Goal: Task Accomplishment & Management: Use online tool/utility

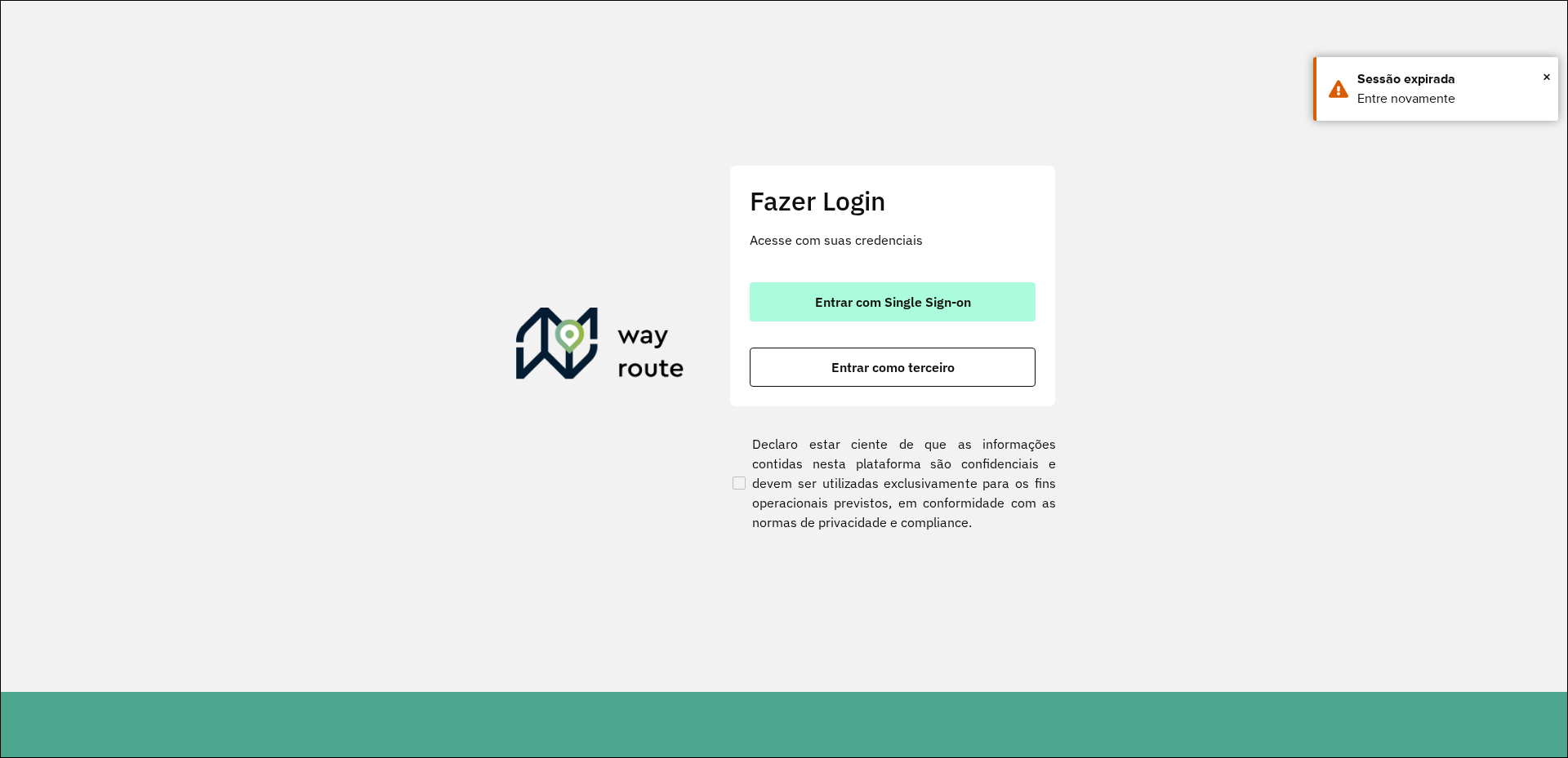
click at [916, 290] on button "Entrar com Single Sign-on" at bounding box center [893, 301] width 286 height 39
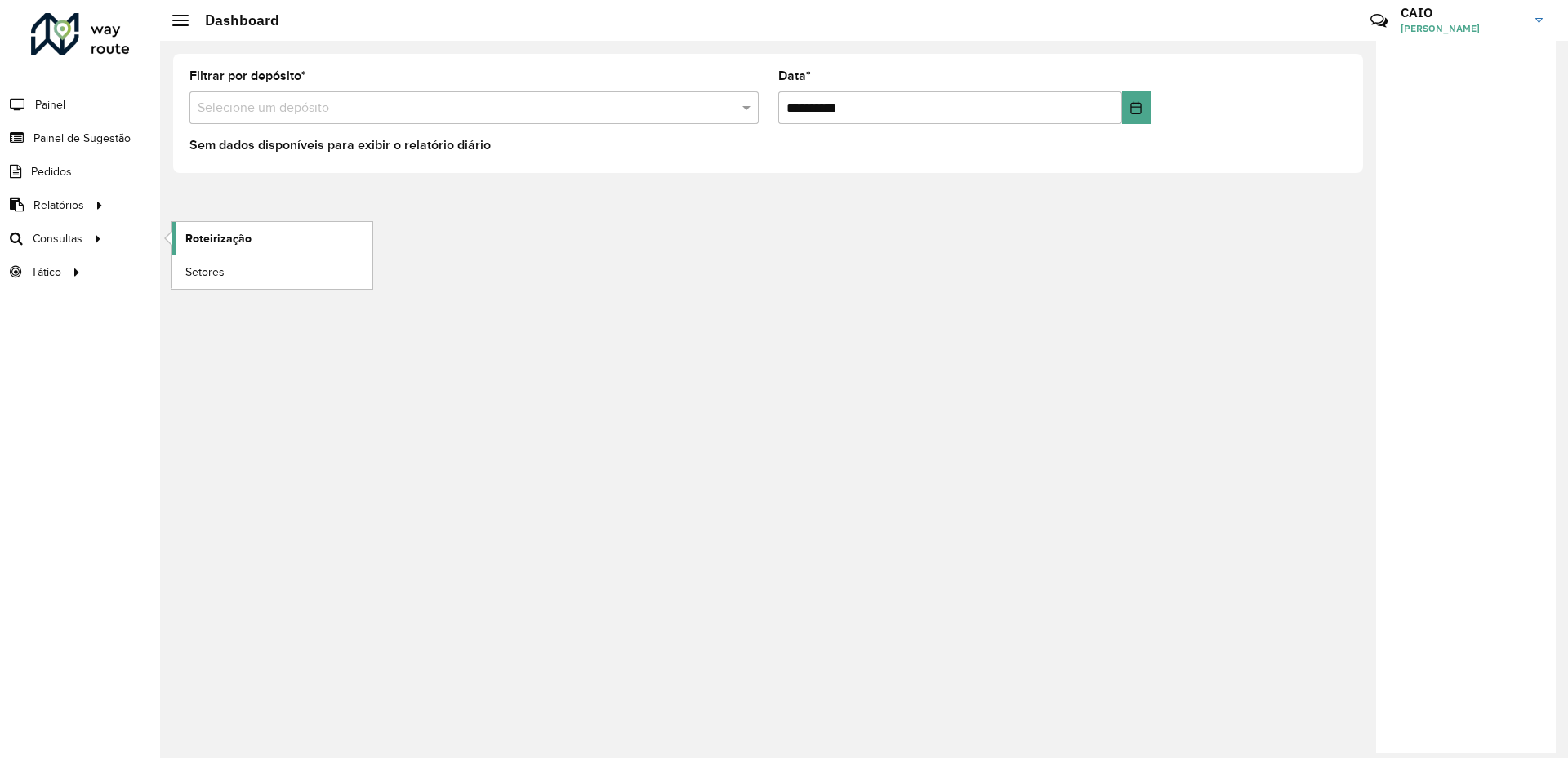
click at [211, 245] on span "Roteirização" at bounding box center [218, 238] width 66 height 17
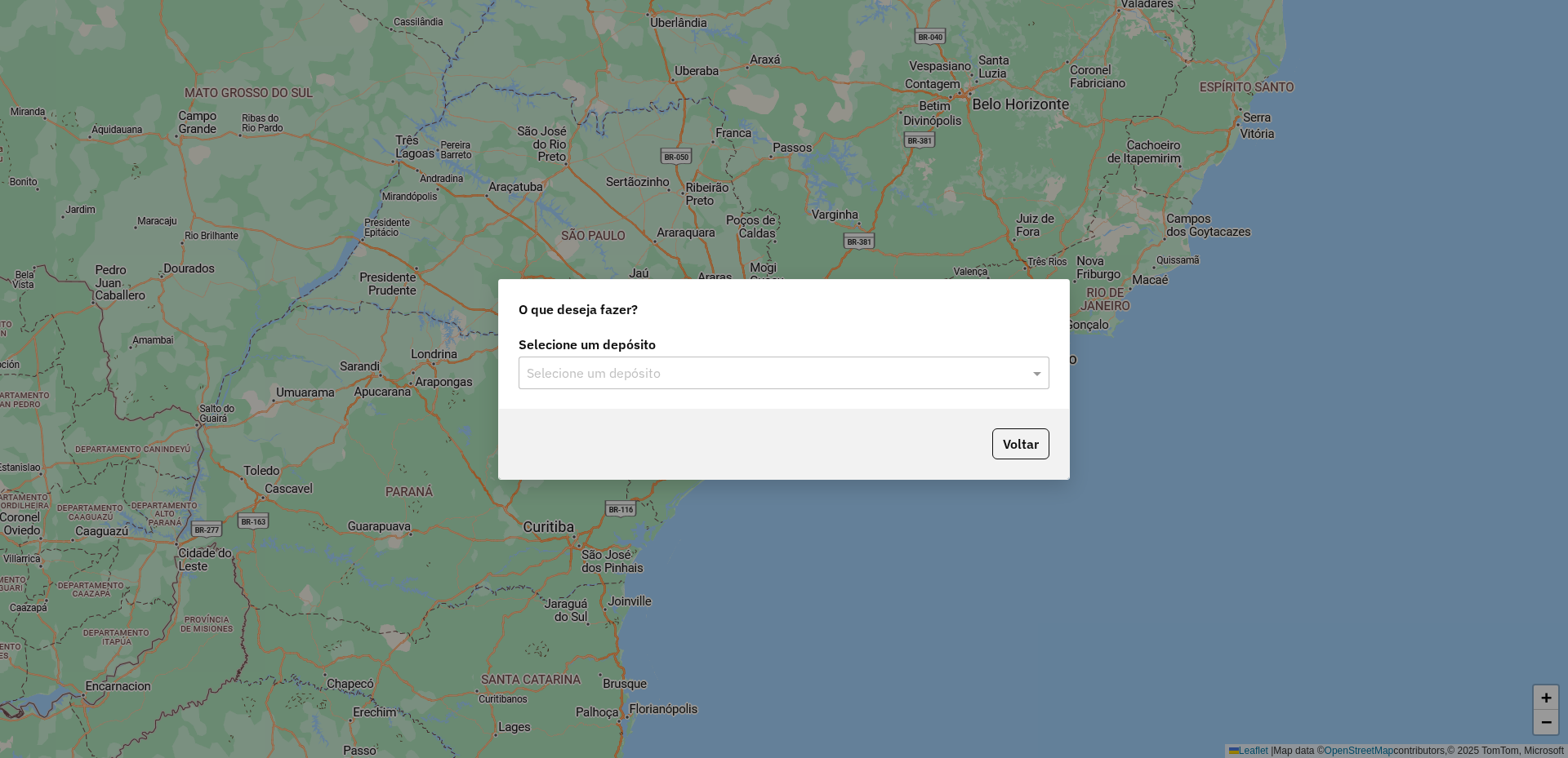
click at [589, 397] on div "Selecione um depósito Selecione um depósito" at bounding box center [784, 370] width 570 height 77
click at [588, 378] on input "text" at bounding box center [767, 373] width 481 height 20
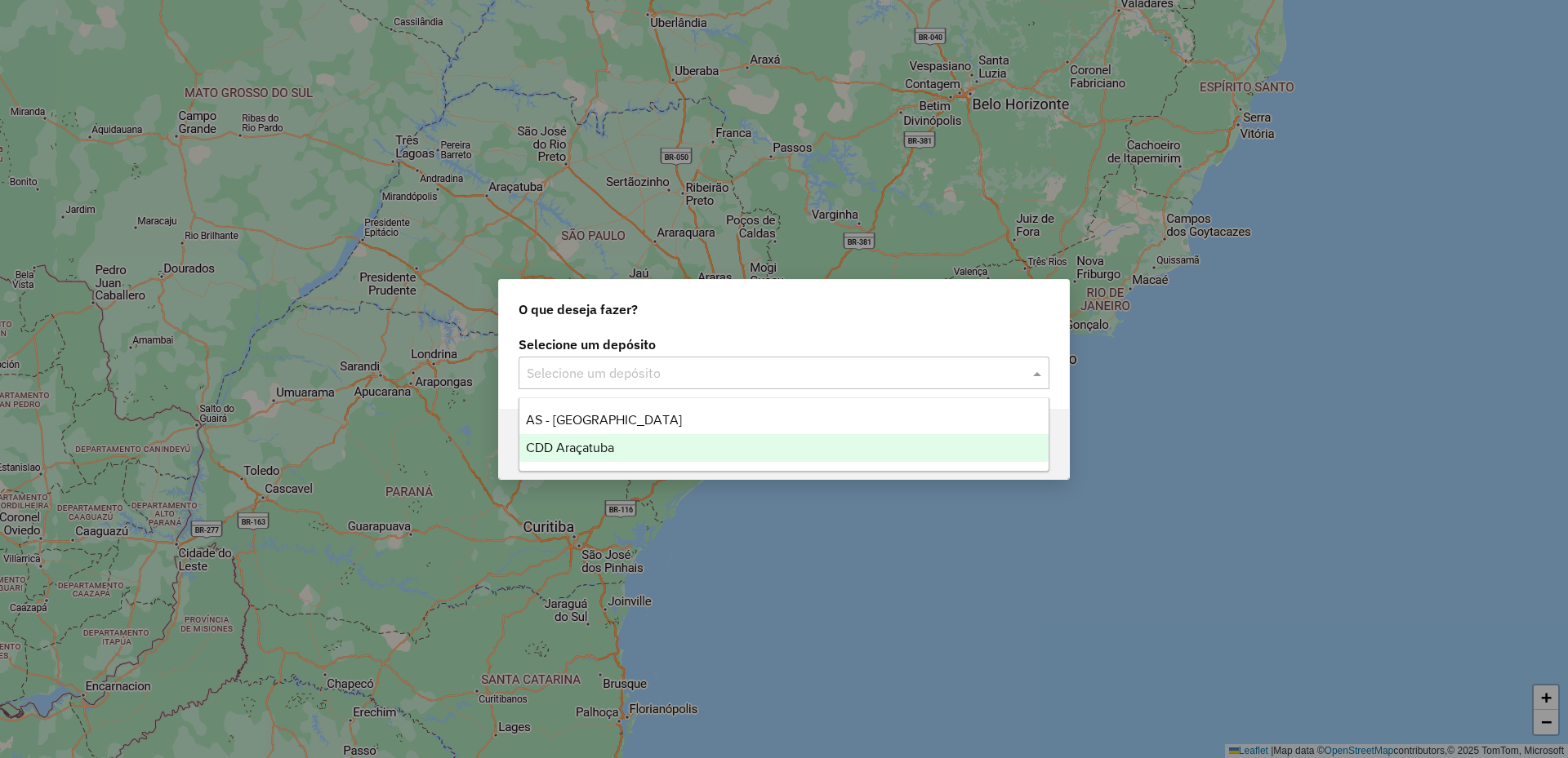
click at [607, 451] on span "CDD Araçatuba" at bounding box center [569, 447] width 88 height 14
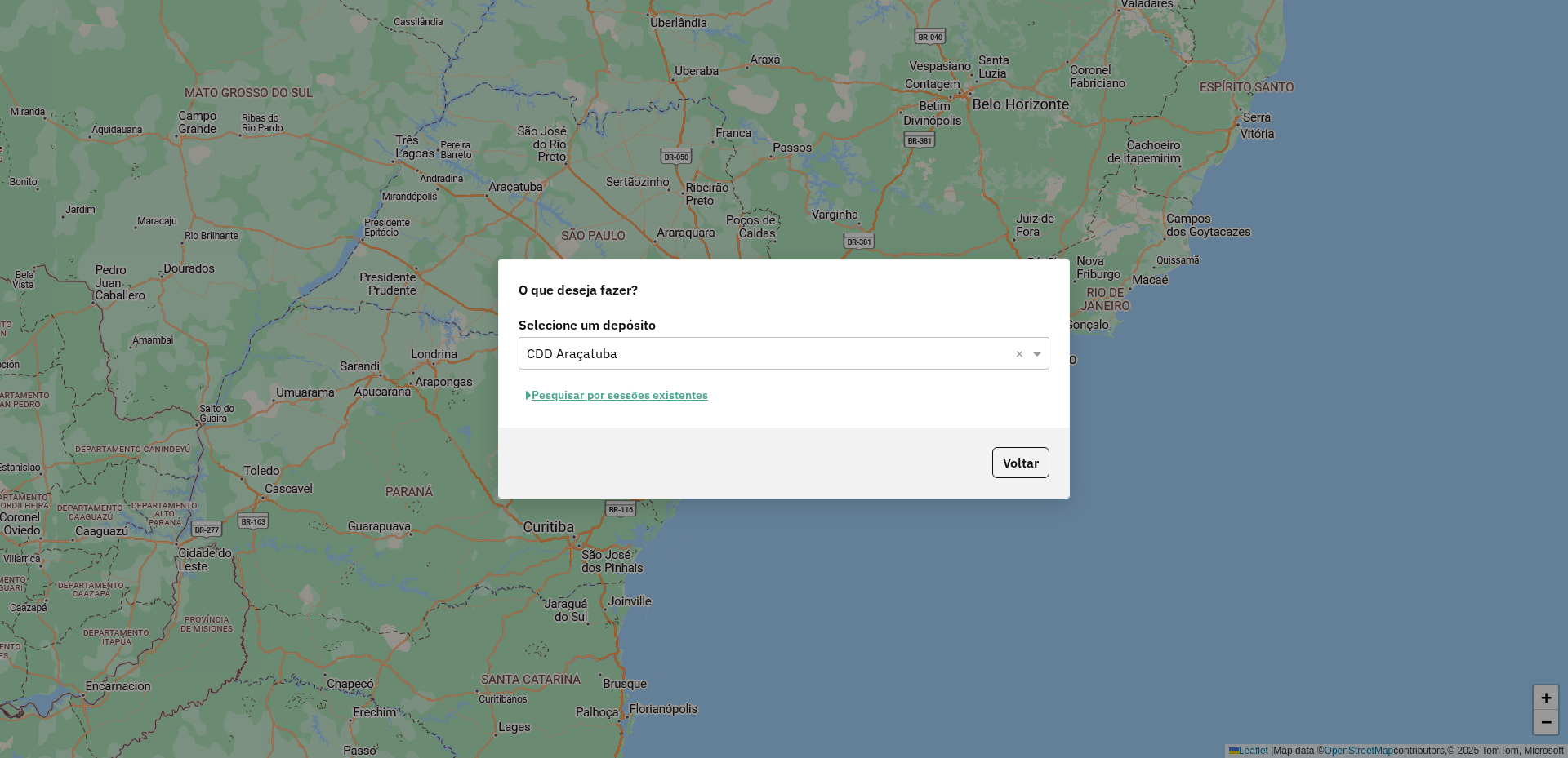
click at [598, 407] on button "Pesquisar por sessões existentes" at bounding box center [617, 395] width 197 height 26
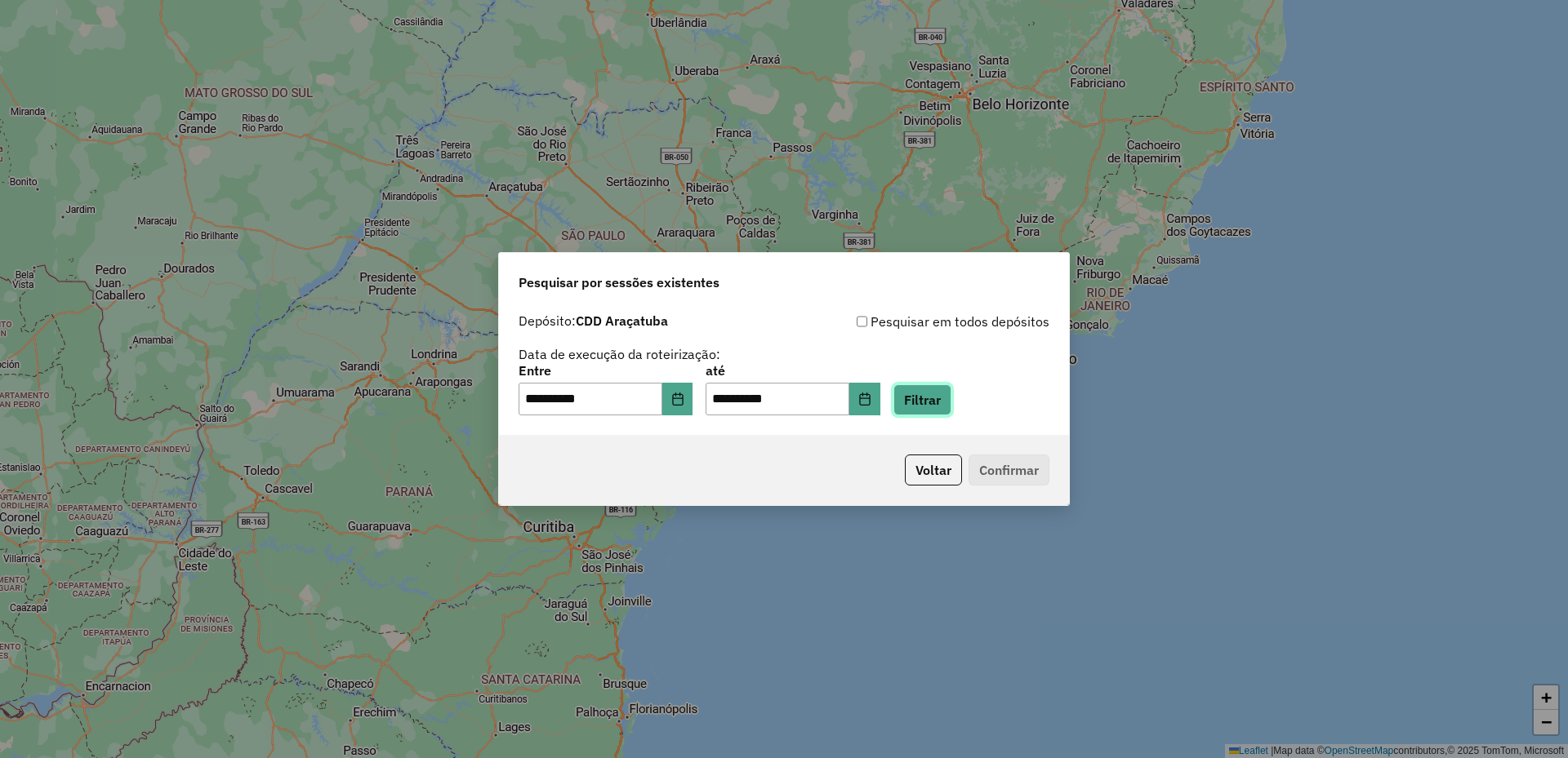
click at [944, 392] on button "Filtrar" at bounding box center [922, 400] width 58 height 31
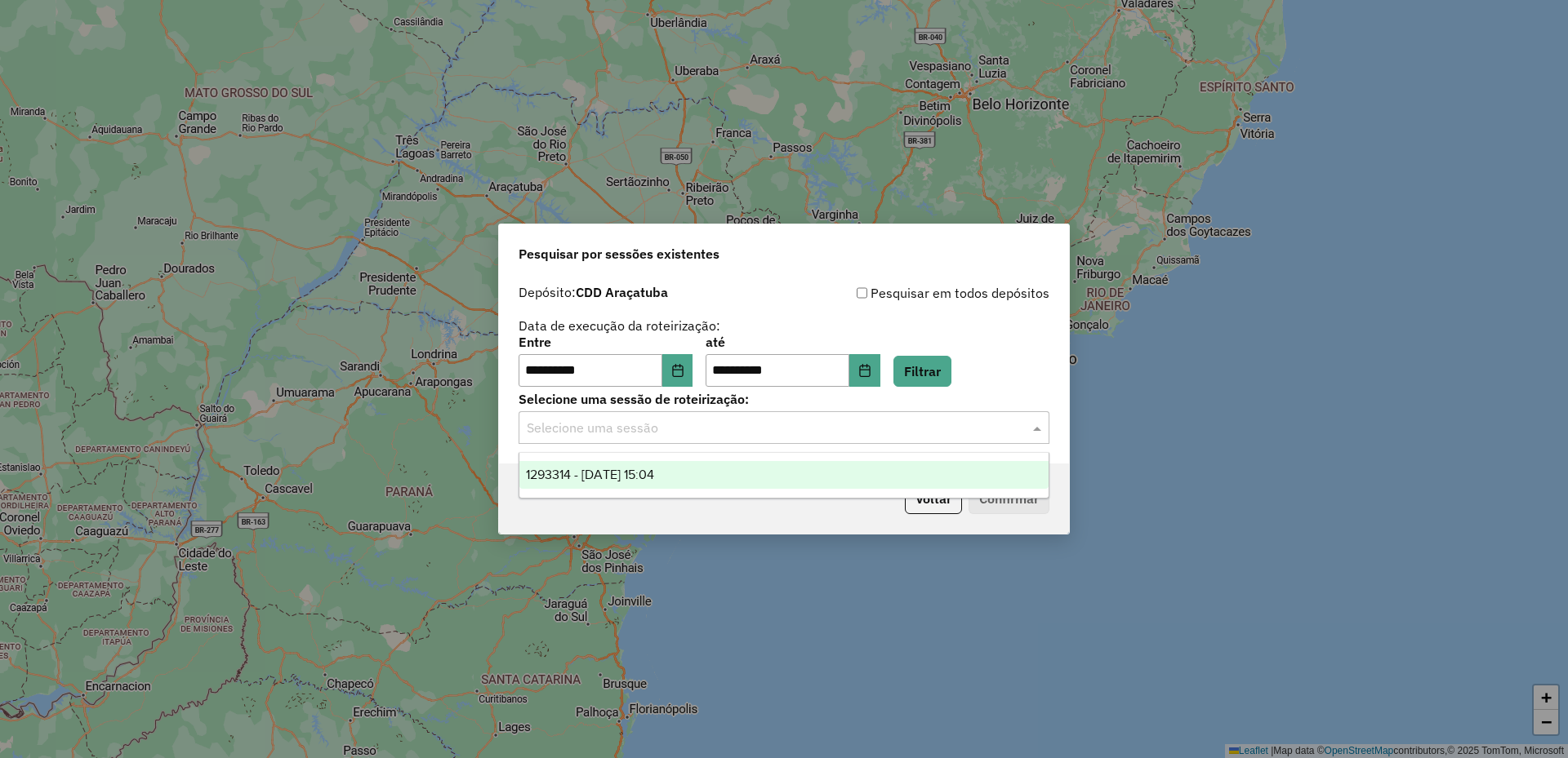
drag, startPoint x: 646, startPoint y: 429, endPoint x: 632, endPoint y: 469, distance: 42.4
click at [645, 429] on input "text" at bounding box center [767, 428] width 481 height 20
click at [630, 492] on ng-dropdown-panel "1293314 - 13/10/2025 15:04" at bounding box center [783, 474] width 531 height 46
click at [625, 487] on div "1293314 - 13/10/2025 15:04" at bounding box center [783, 474] width 529 height 27
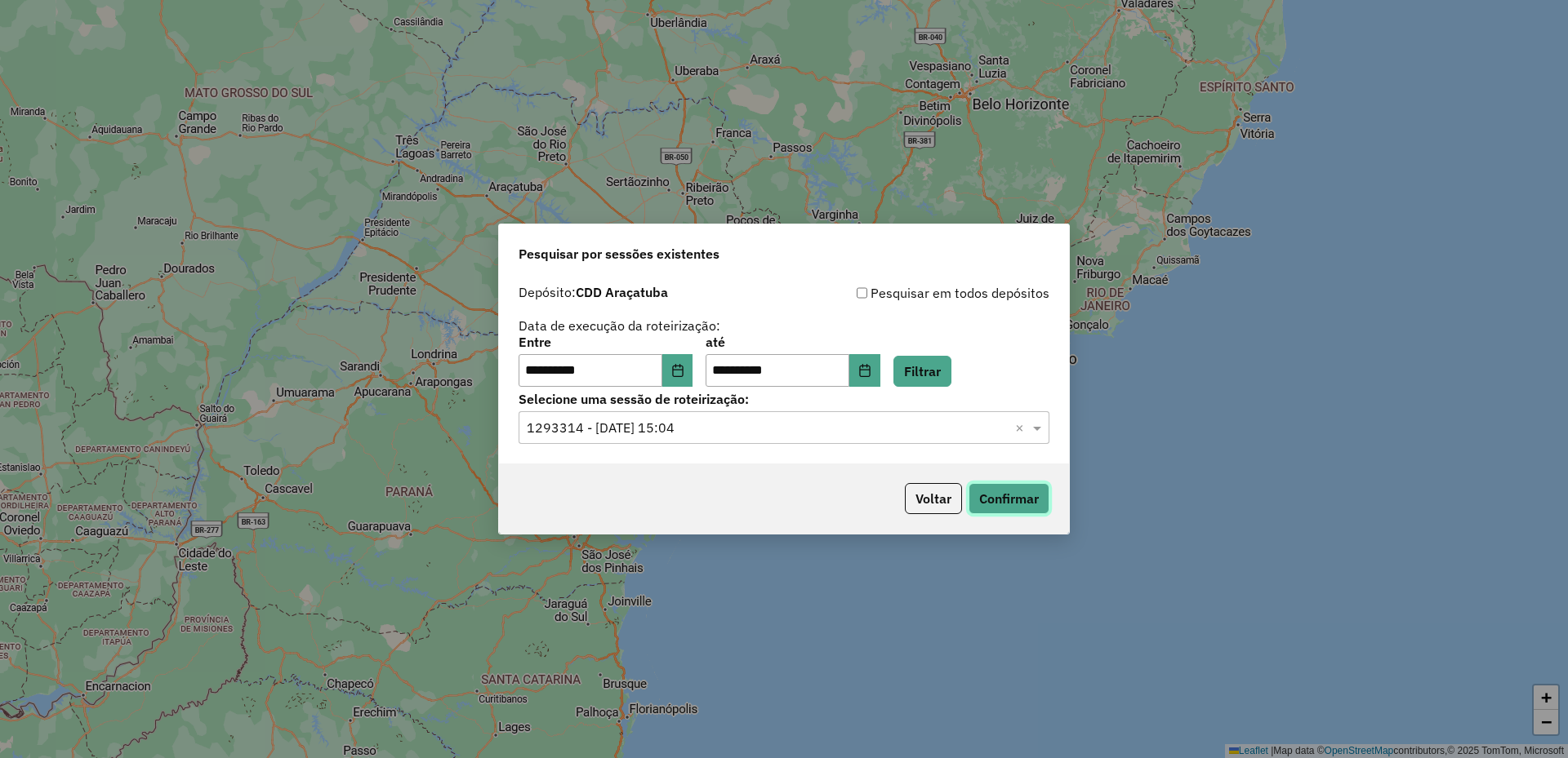
click at [1024, 507] on button "Confirmar" at bounding box center [1008, 498] width 80 height 31
click at [693, 381] on button "Choose Date" at bounding box center [677, 370] width 31 height 33
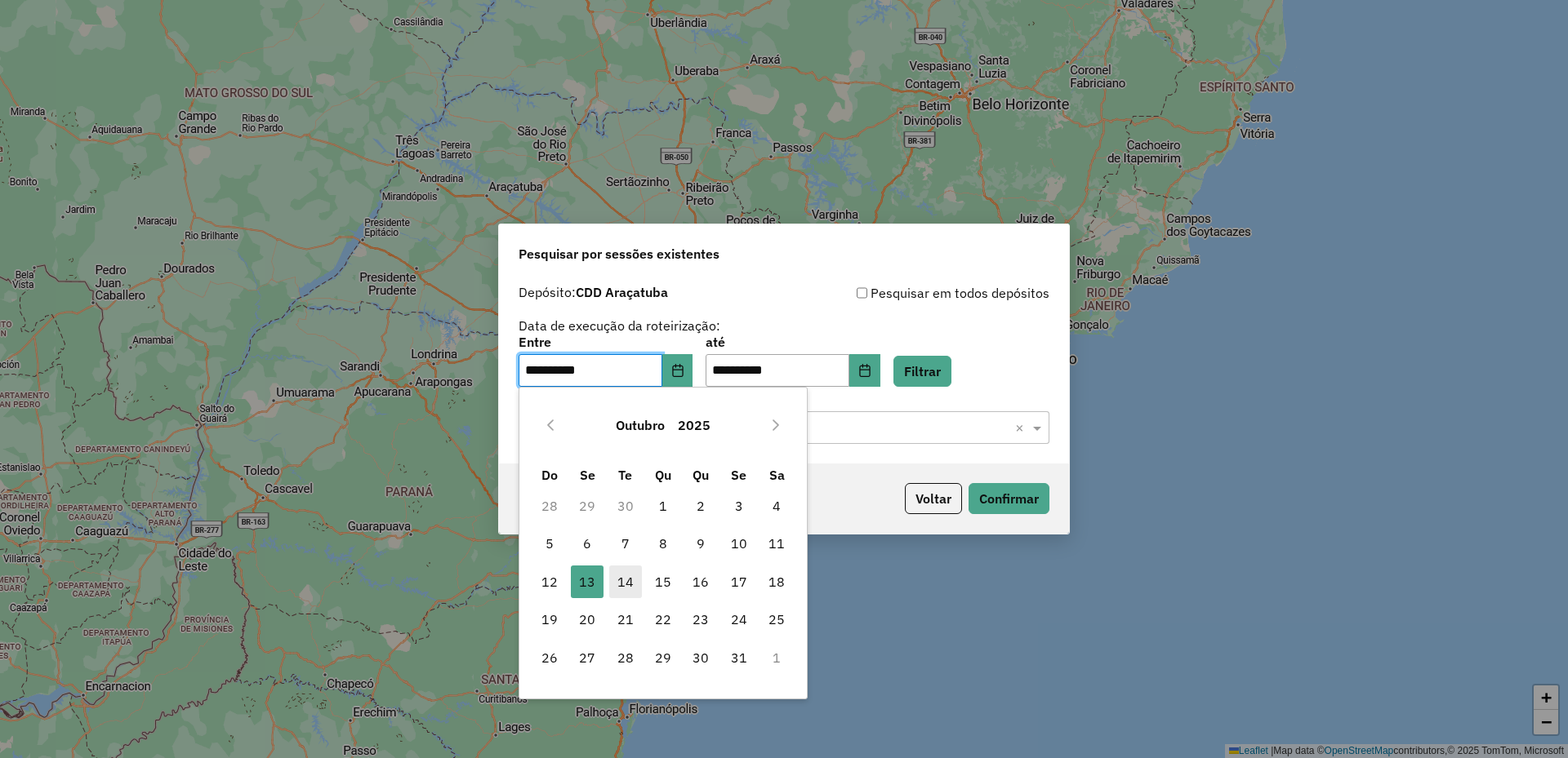
click at [614, 583] on span "14" at bounding box center [625, 581] width 33 height 33
type input "**********"
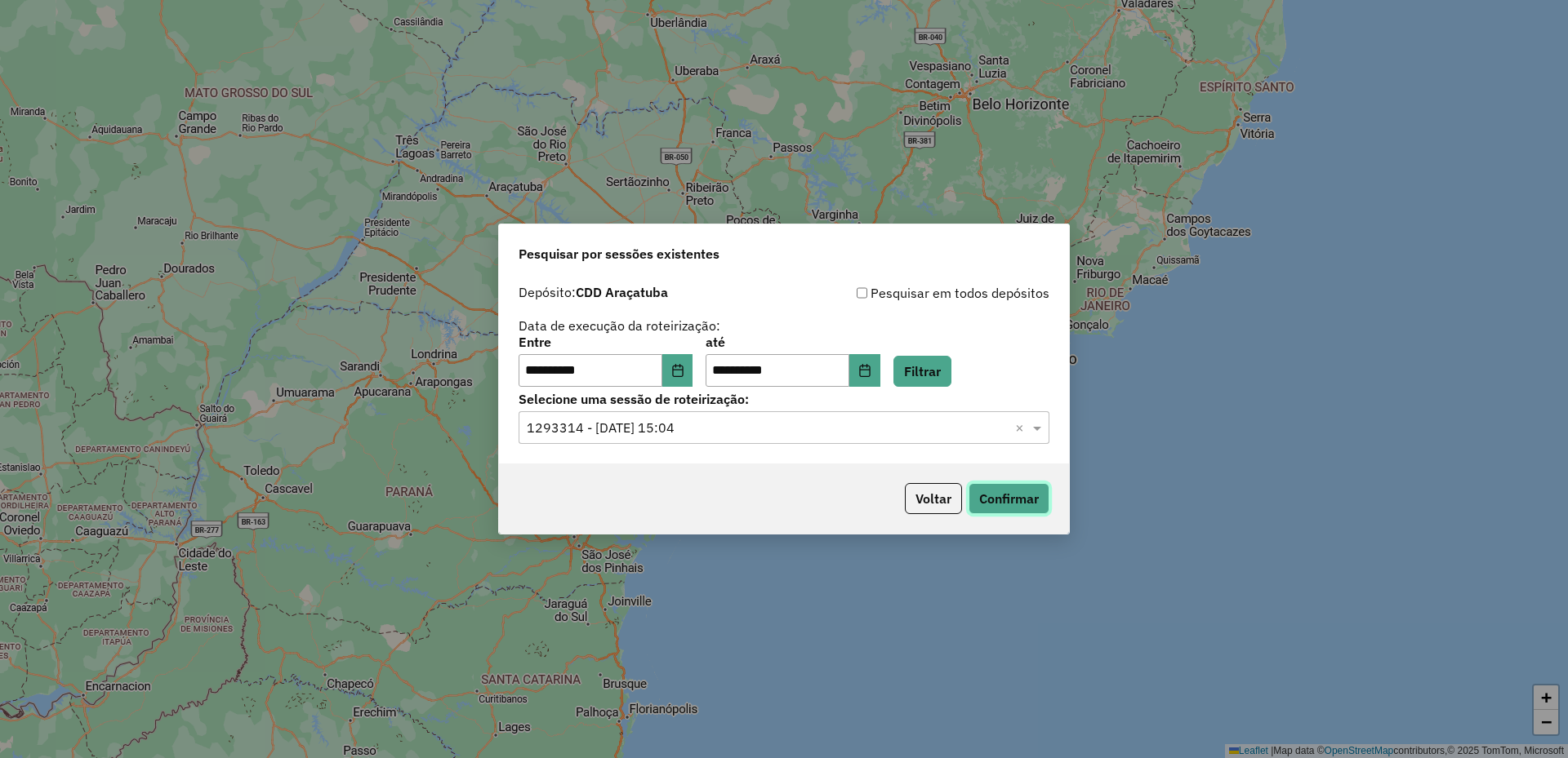
click at [1009, 505] on button "Confirmar" at bounding box center [1008, 498] width 80 height 31
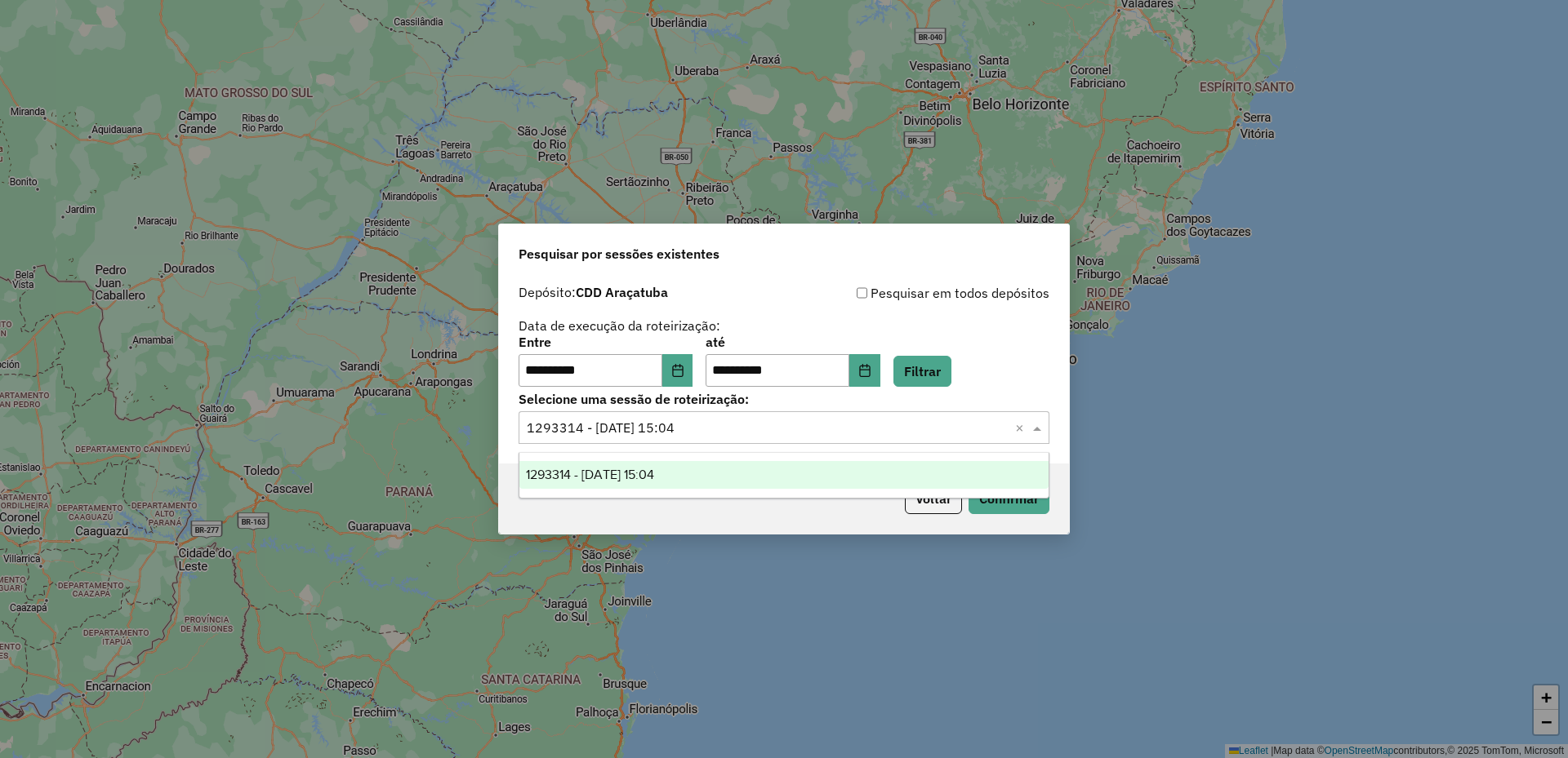
drag, startPoint x: 640, startPoint y: 429, endPoint x: 661, endPoint y: 457, distance: 35.0
click at [641, 435] on input "text" at bounding box center [767, 428] width 481 height 20
click at [946, 388] on div "**********" at bounding box center [784, 370] width 570 height 187
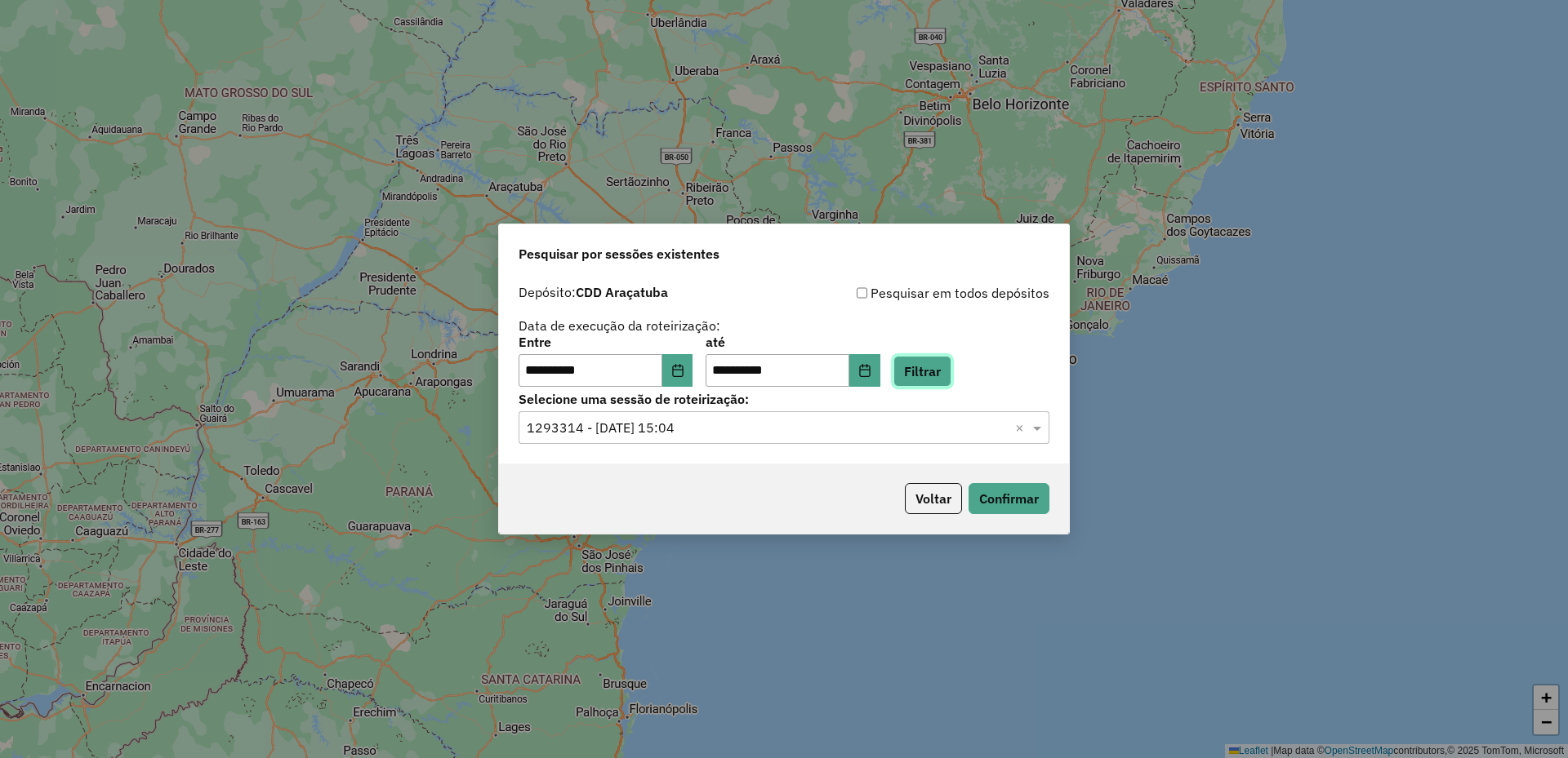
click at [948, 379] on button "Filtrar" at bounding box center [922, 370] width 58 height 31
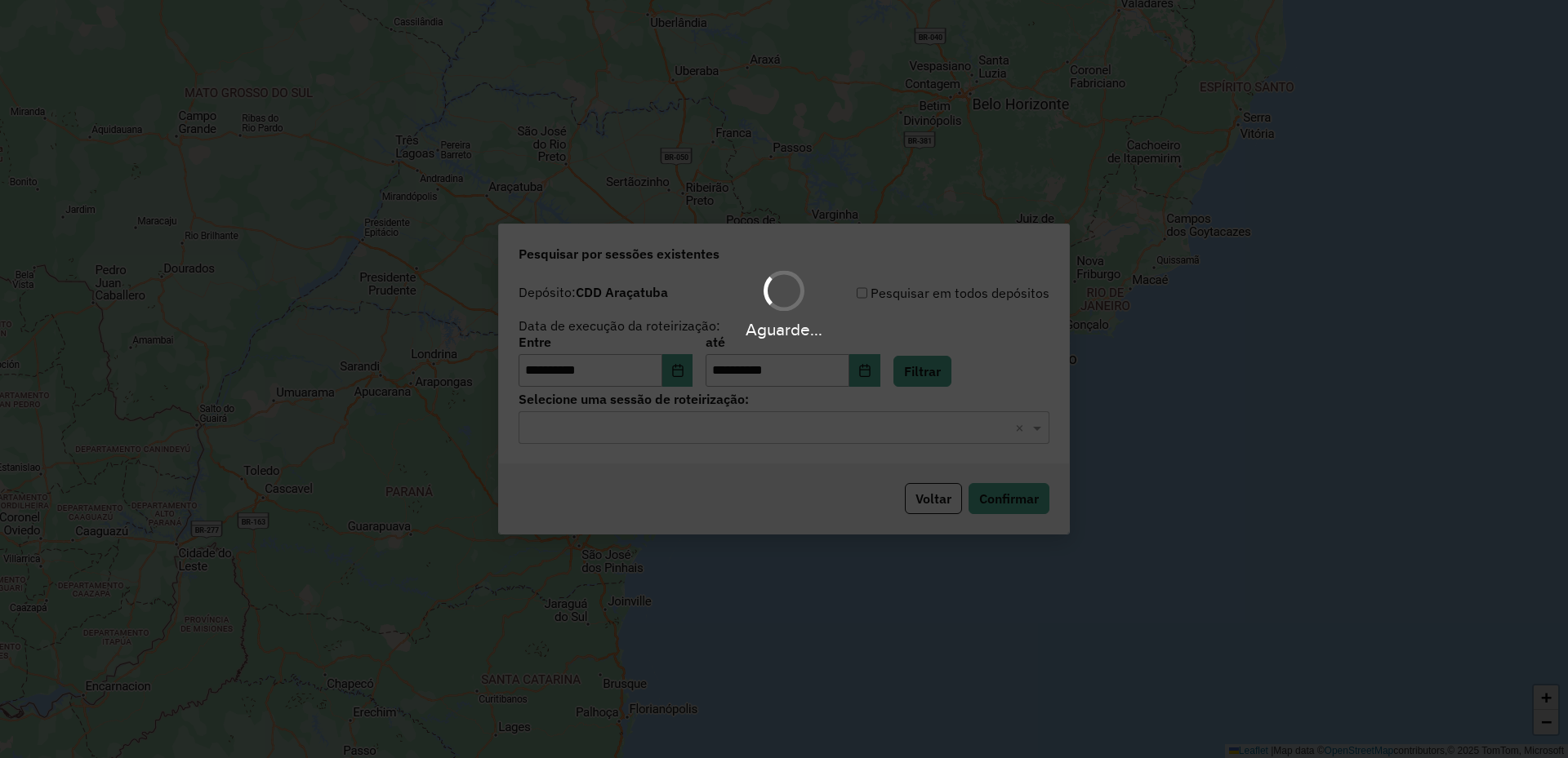
click at [679, 433] on div "Aguarde..." at bounding box center [784, 379] width 1568 height 758
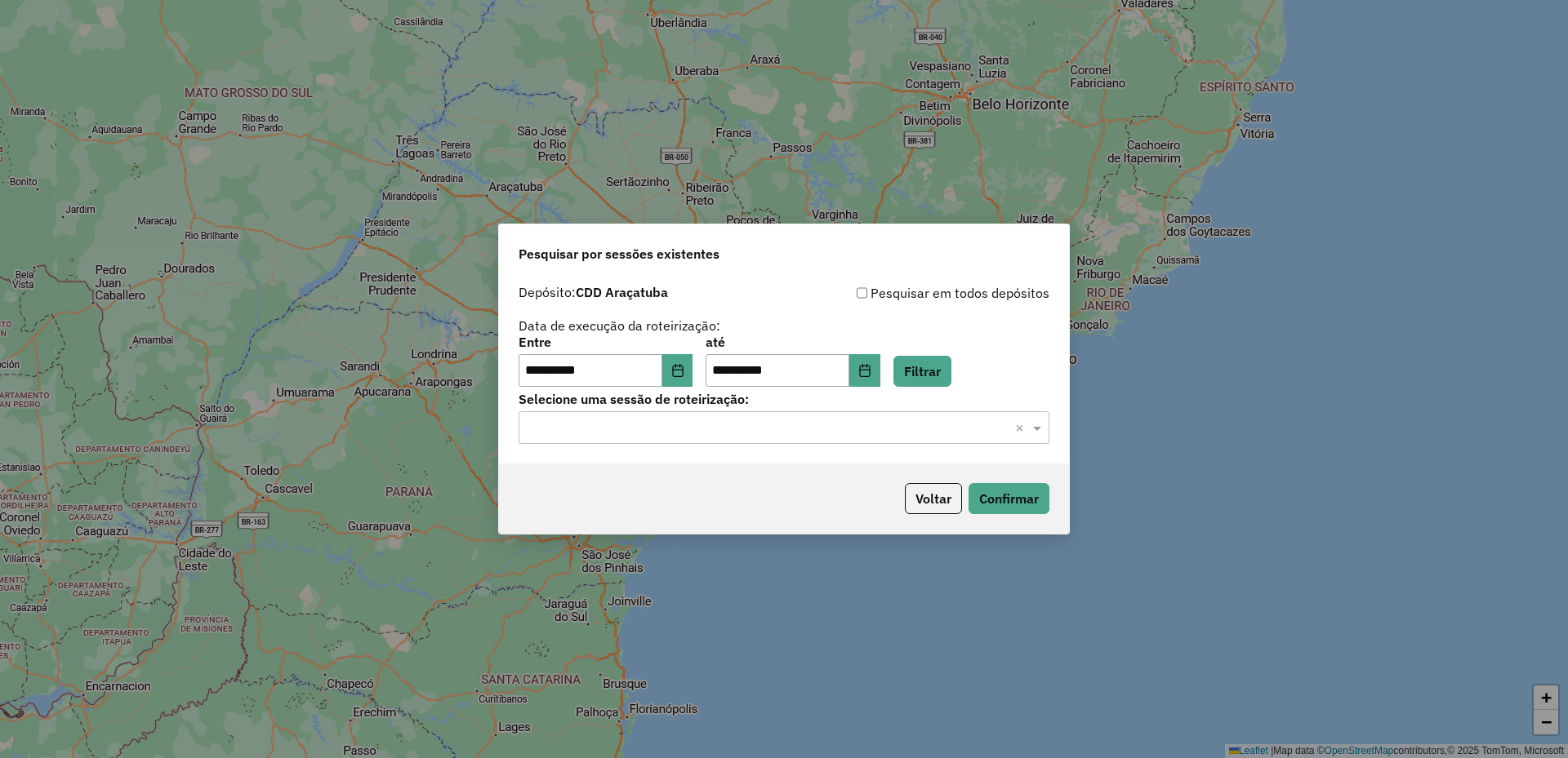
click at [673, 438] on div "Selecione uma sessão × ×" at bounding box center [783, 427] width 531 height 33
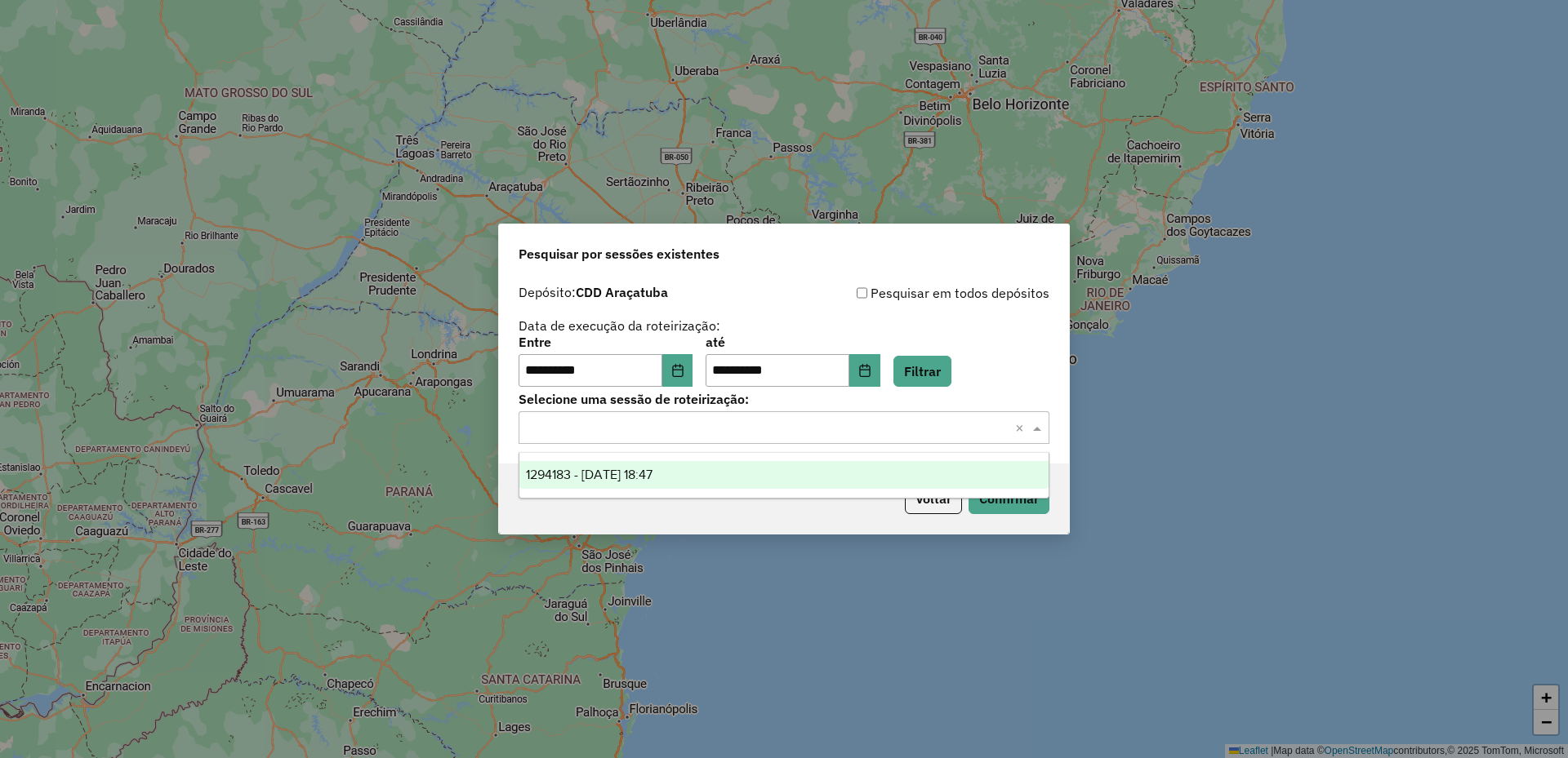
click at [686, 474] on div "1294183 - 14/10/2025 18:47" at bounding box center [783, 474] width 529 height 27
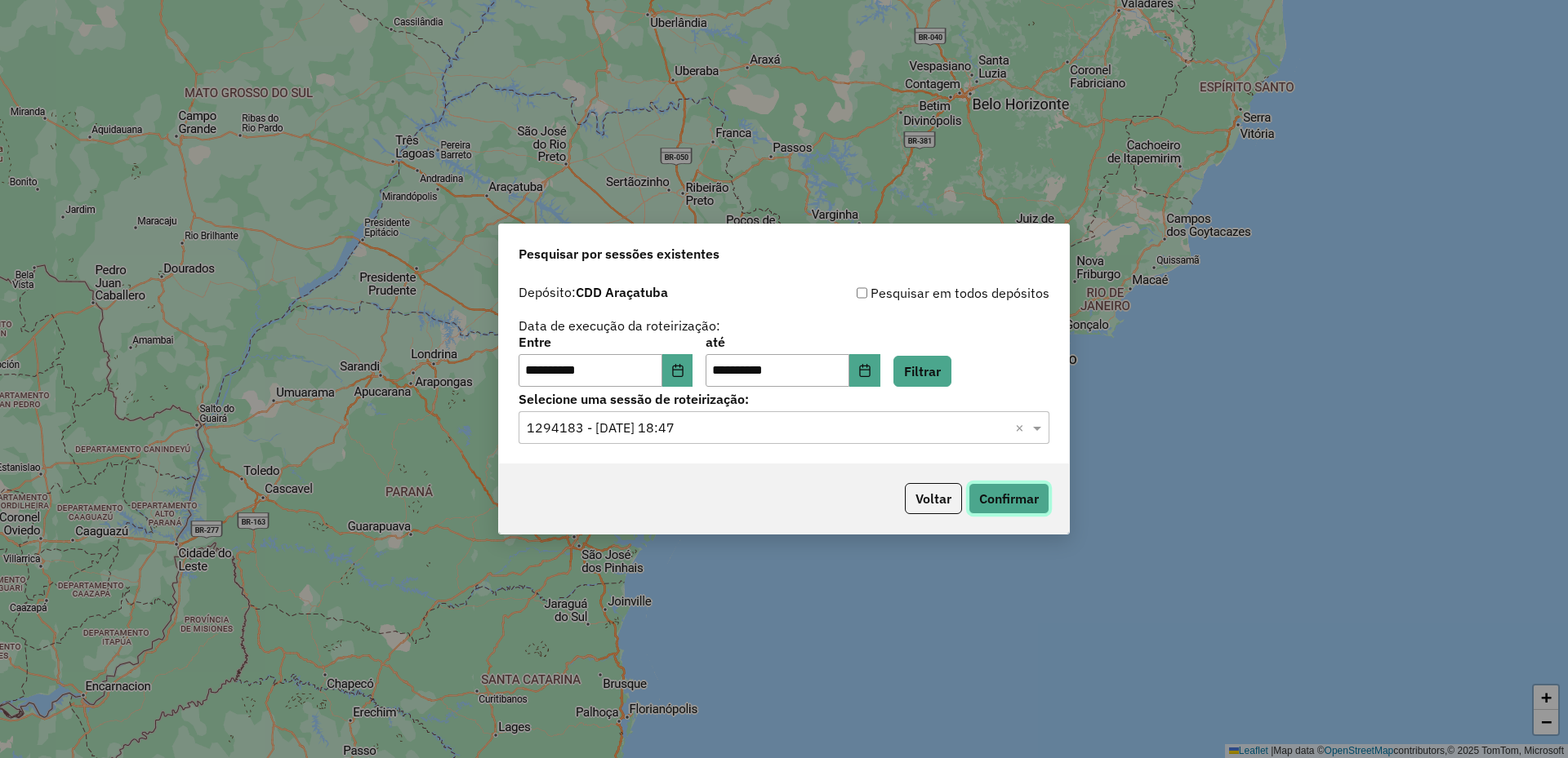
click at [991, 512] on button "Confirmar" at bounding box center [1008, 498] width 80 height 31
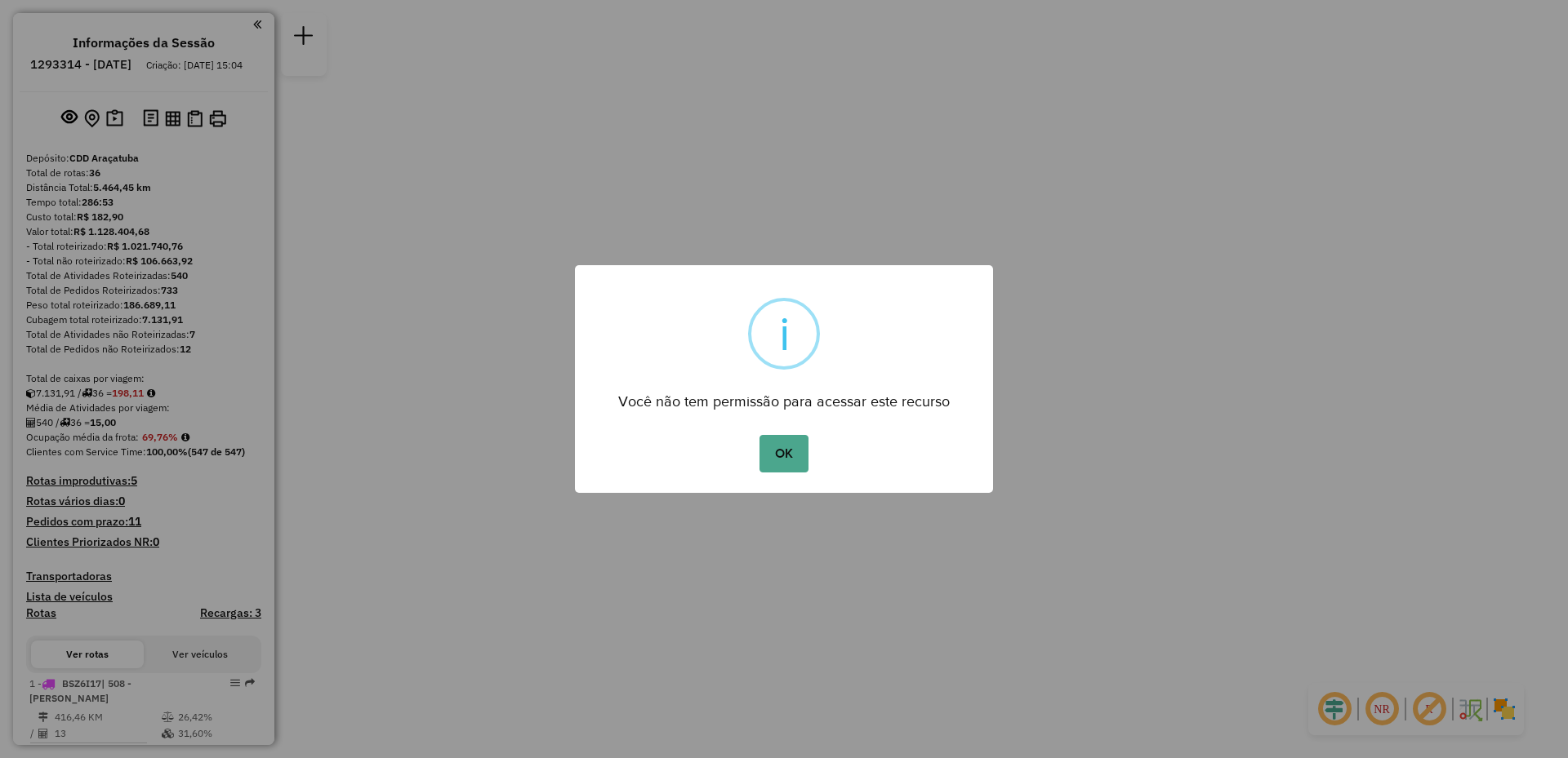
click at [780, 446] on button "OK" at bounding box center [783, 454] width 48 height 38
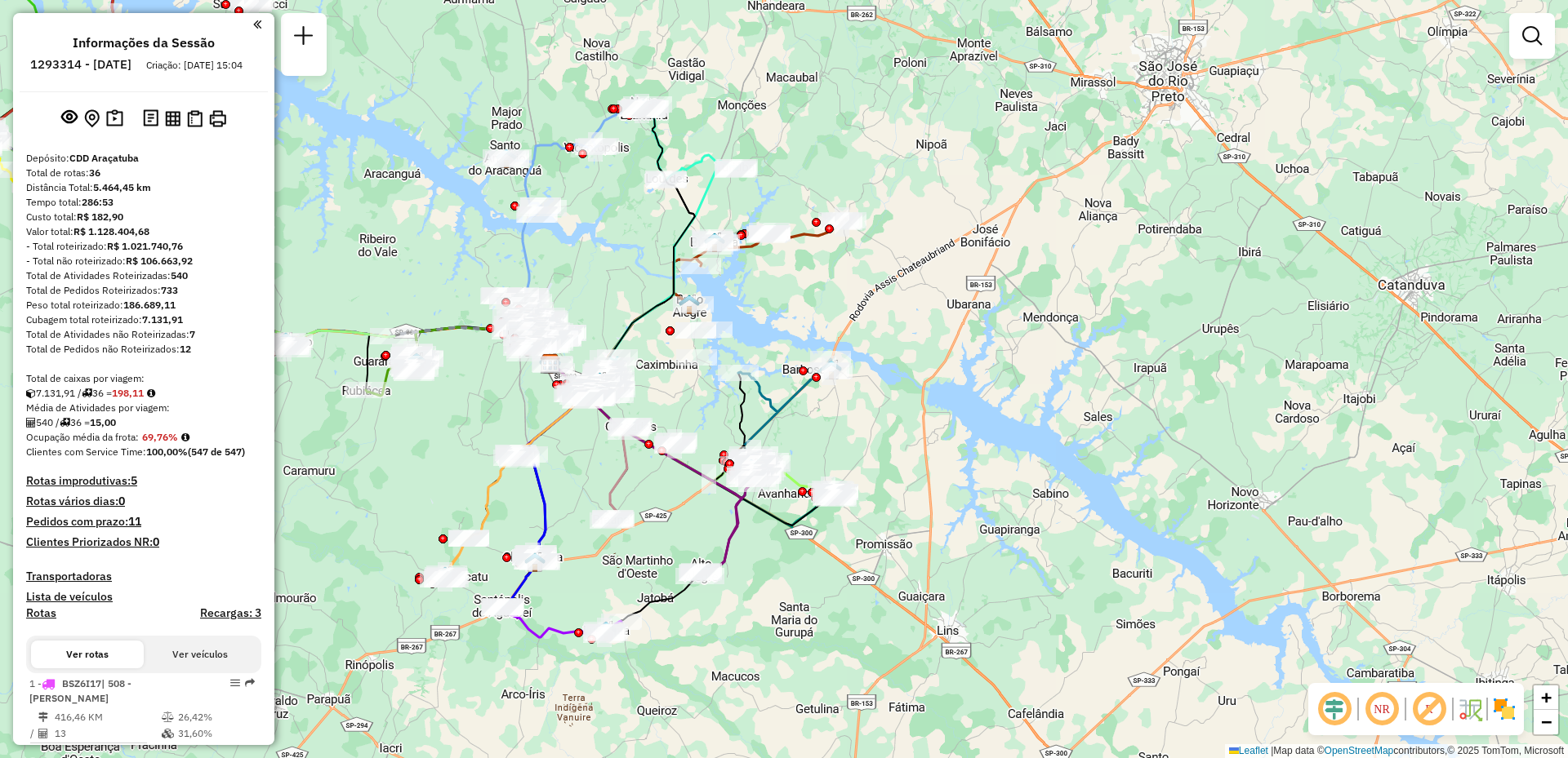
drag, startPoint x: 667, startPoint y: 601, endPoint x: 613, endPoint y: 480, distance: 132.5
click at [613, 480] on icon at bounding box center [625, 456] width 103 height 129
